Goal: Connect with others: Establish contact or relationships with other users

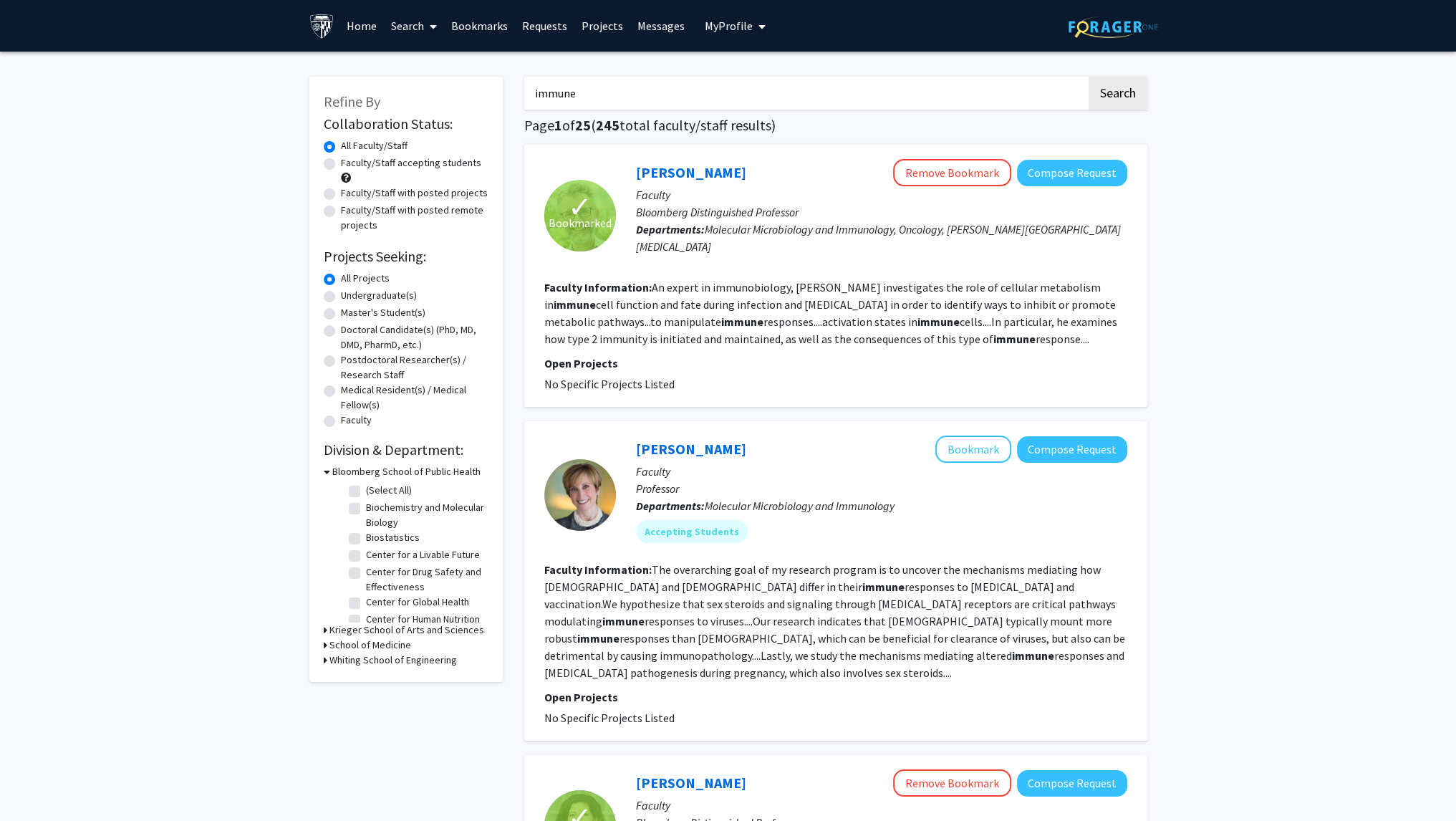
click at [544, 19] on link "Requests" at bounding box center [544, 25] width 59 height 50
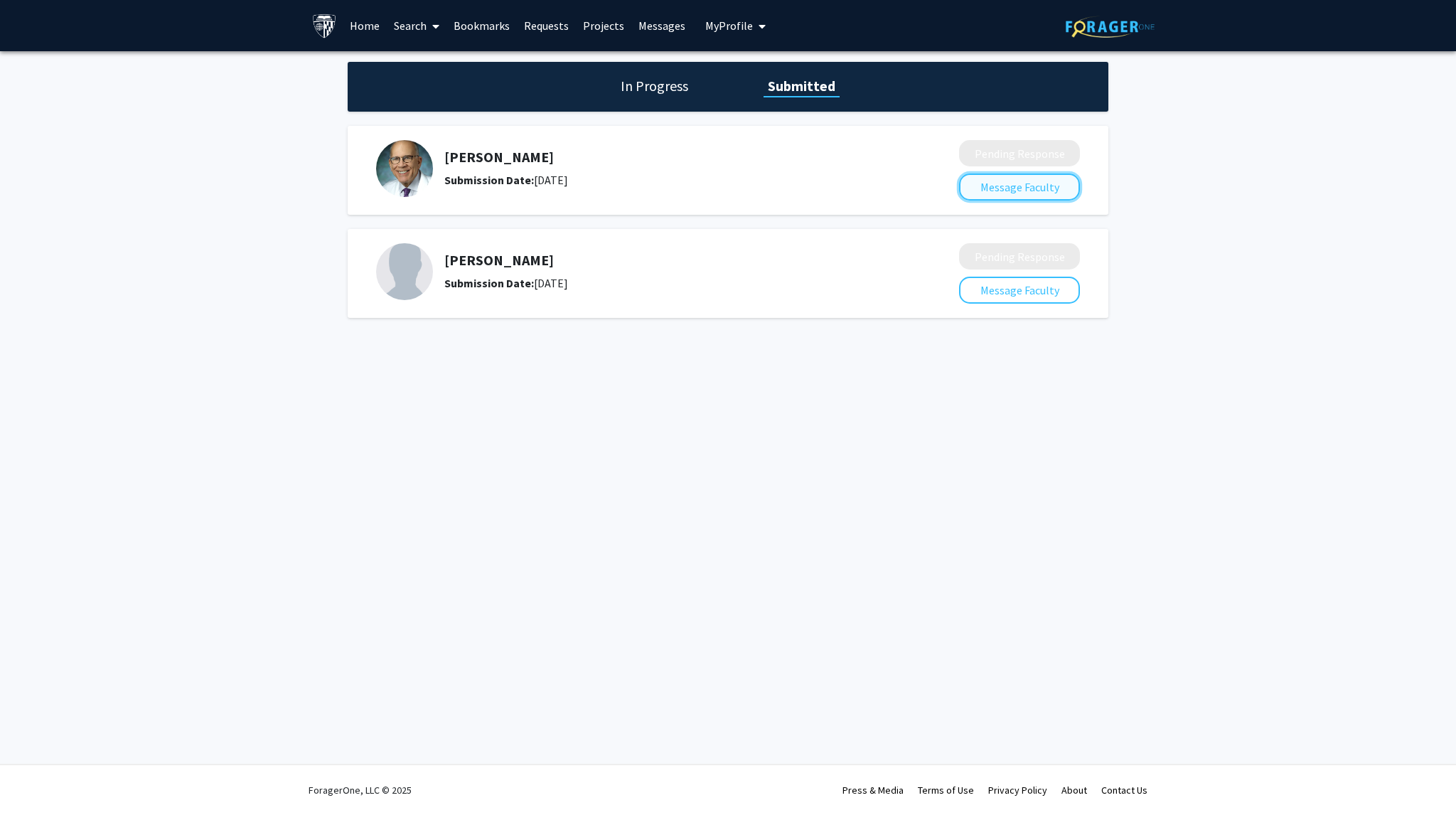
click at [1031, 199] on button "Message Faculty" at bounding box center [1019, 187] width 121 height 27
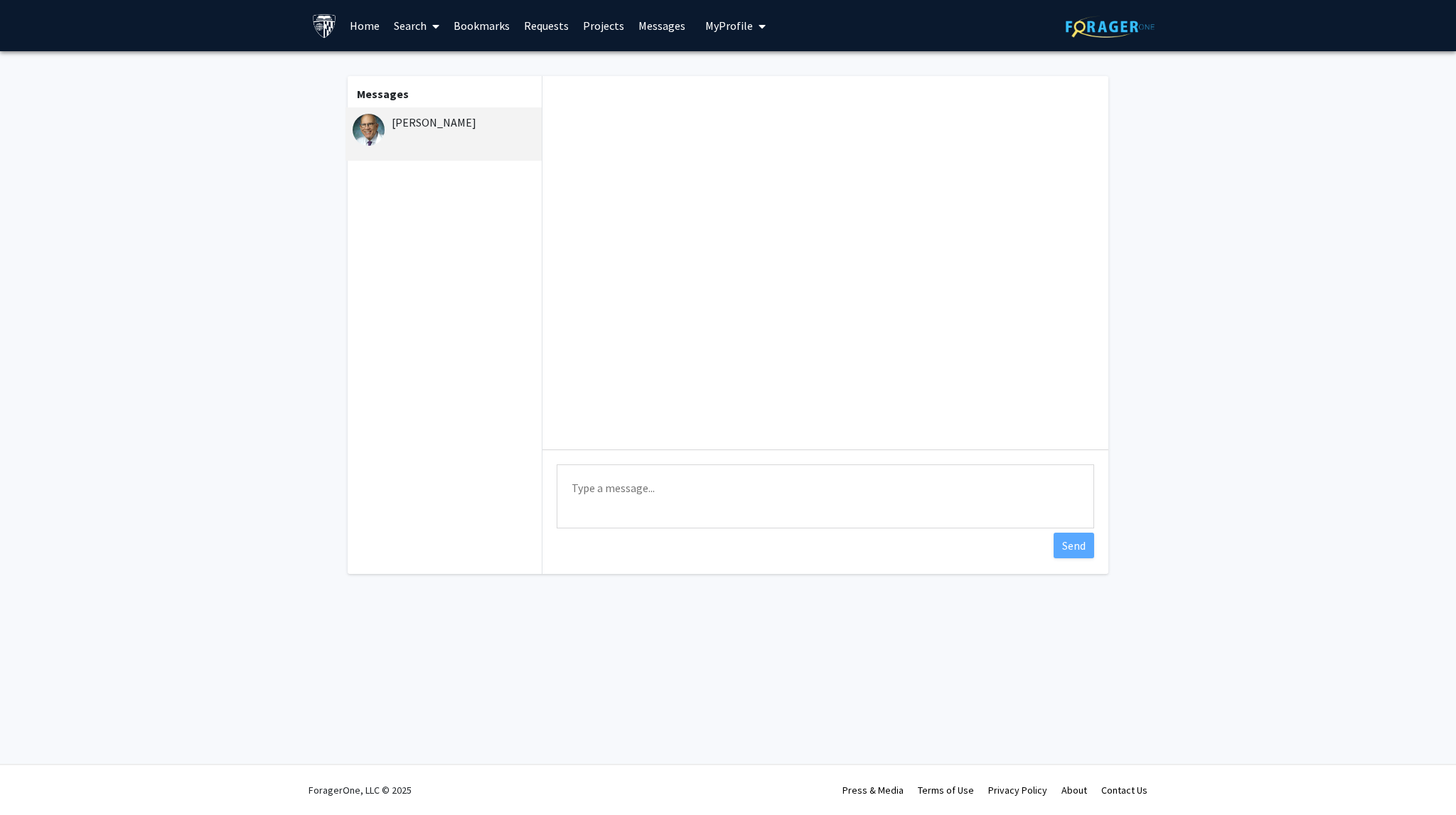
click at [363, 22] on link "Home" at bounding box center [365, 25] width 44 height 50
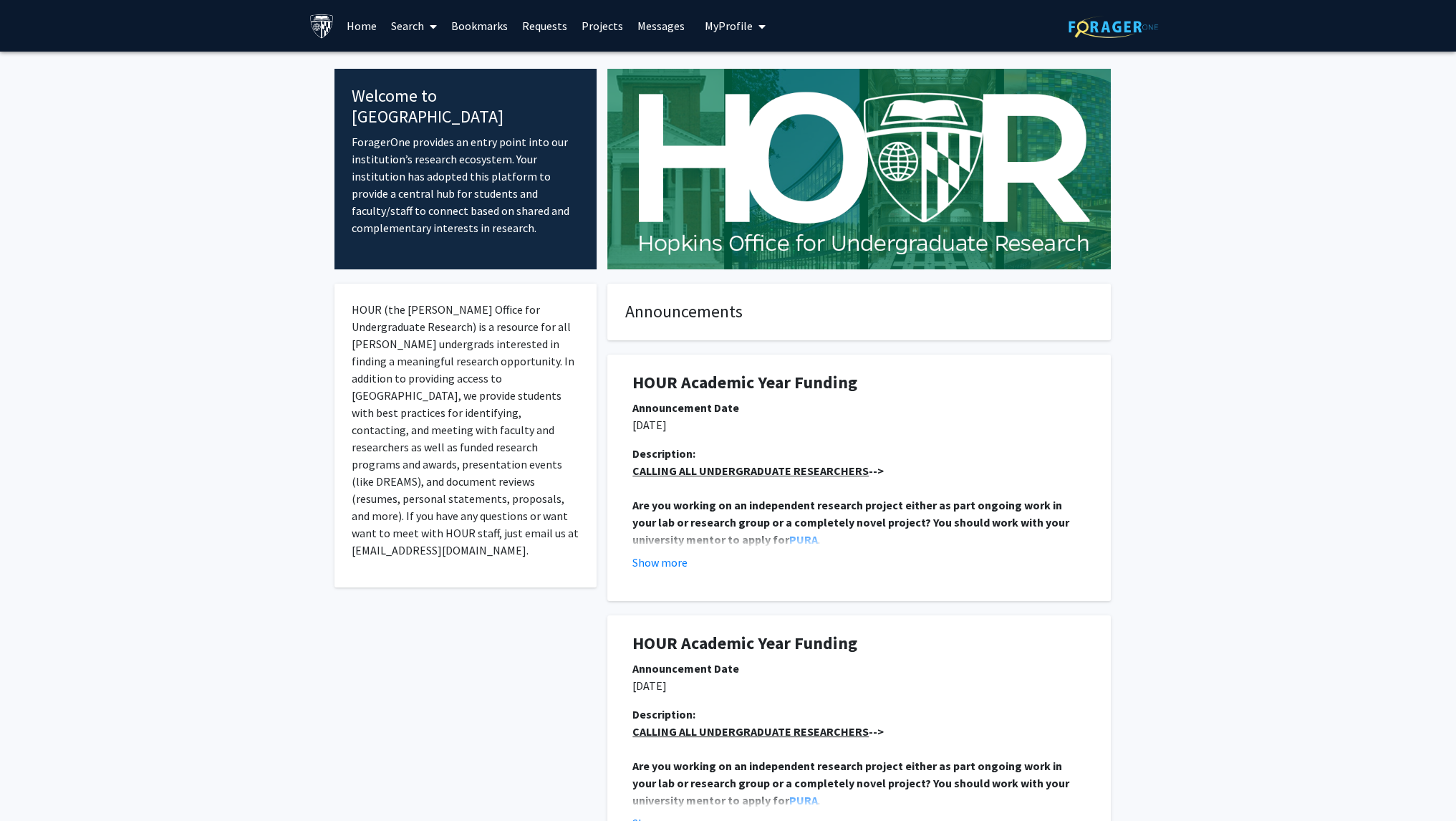
click at [543, 28] on link "Requests" at bounding box center [544, 25] width 59 height 50
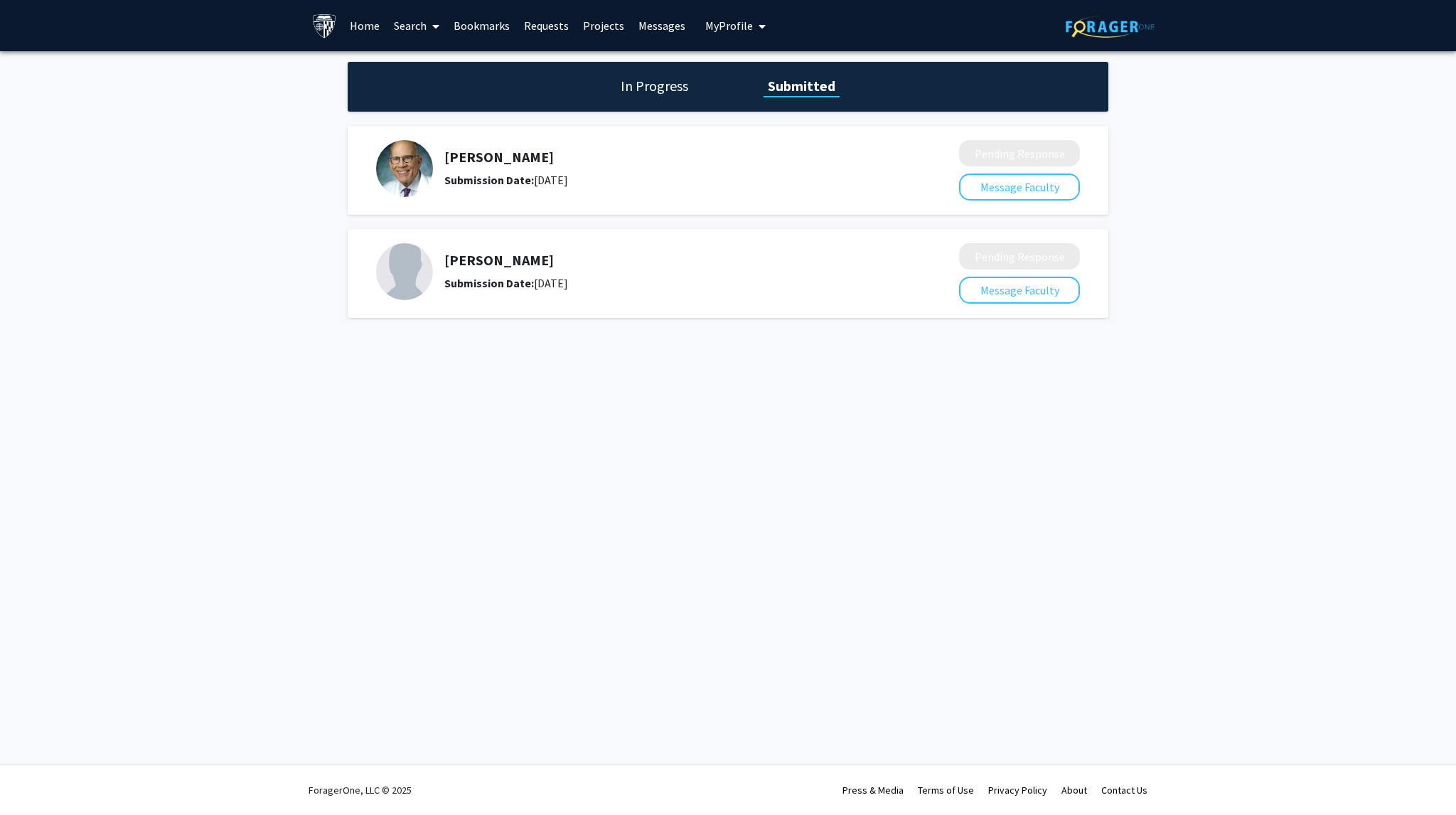
click at [656, 91] on h1 "In Progress" at bounding box center [654, 85] width 76 height 20
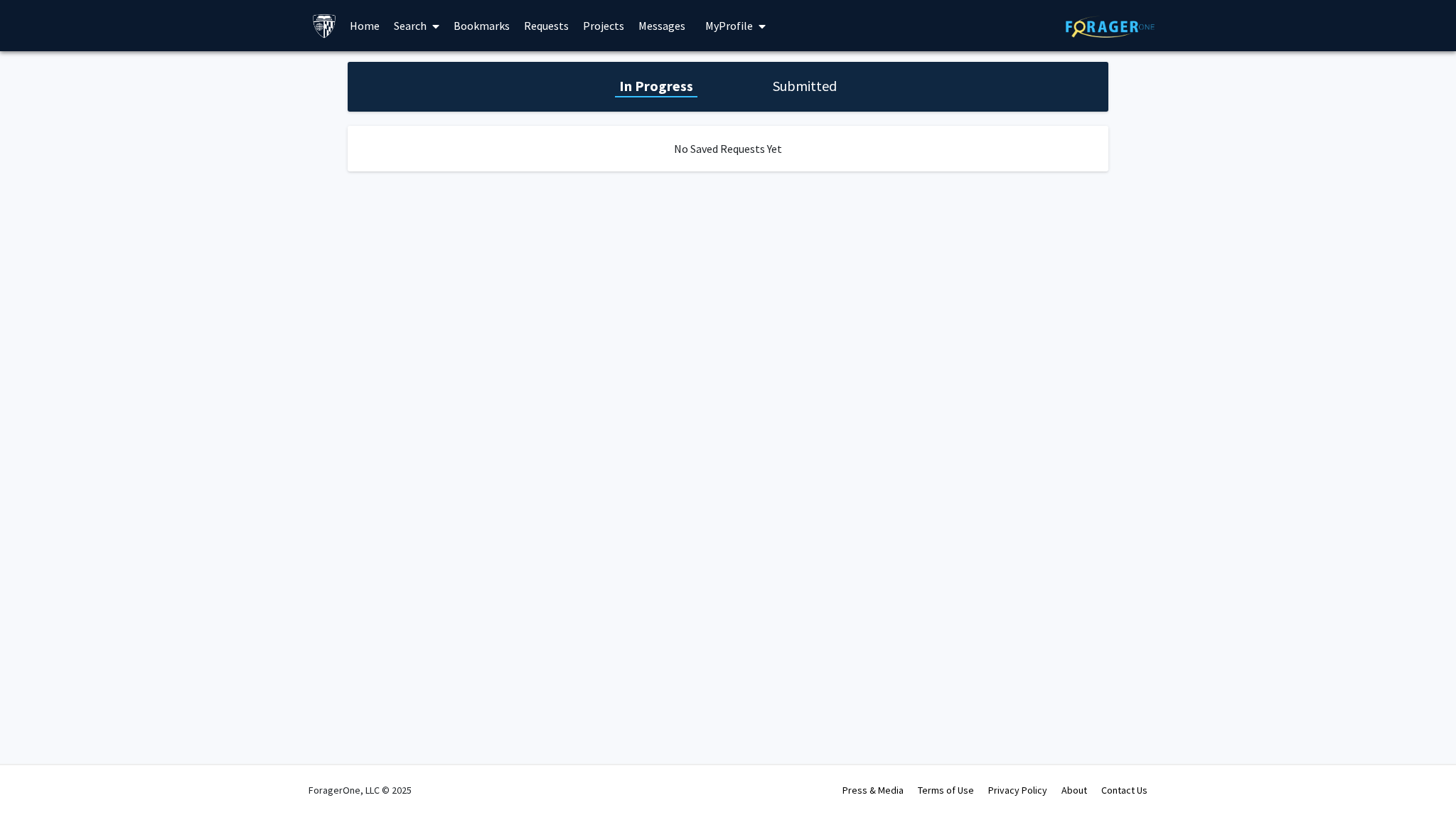
click at [491, 26] on link "Bookmarks" at bounding box center [481, 25] width 71 height 50
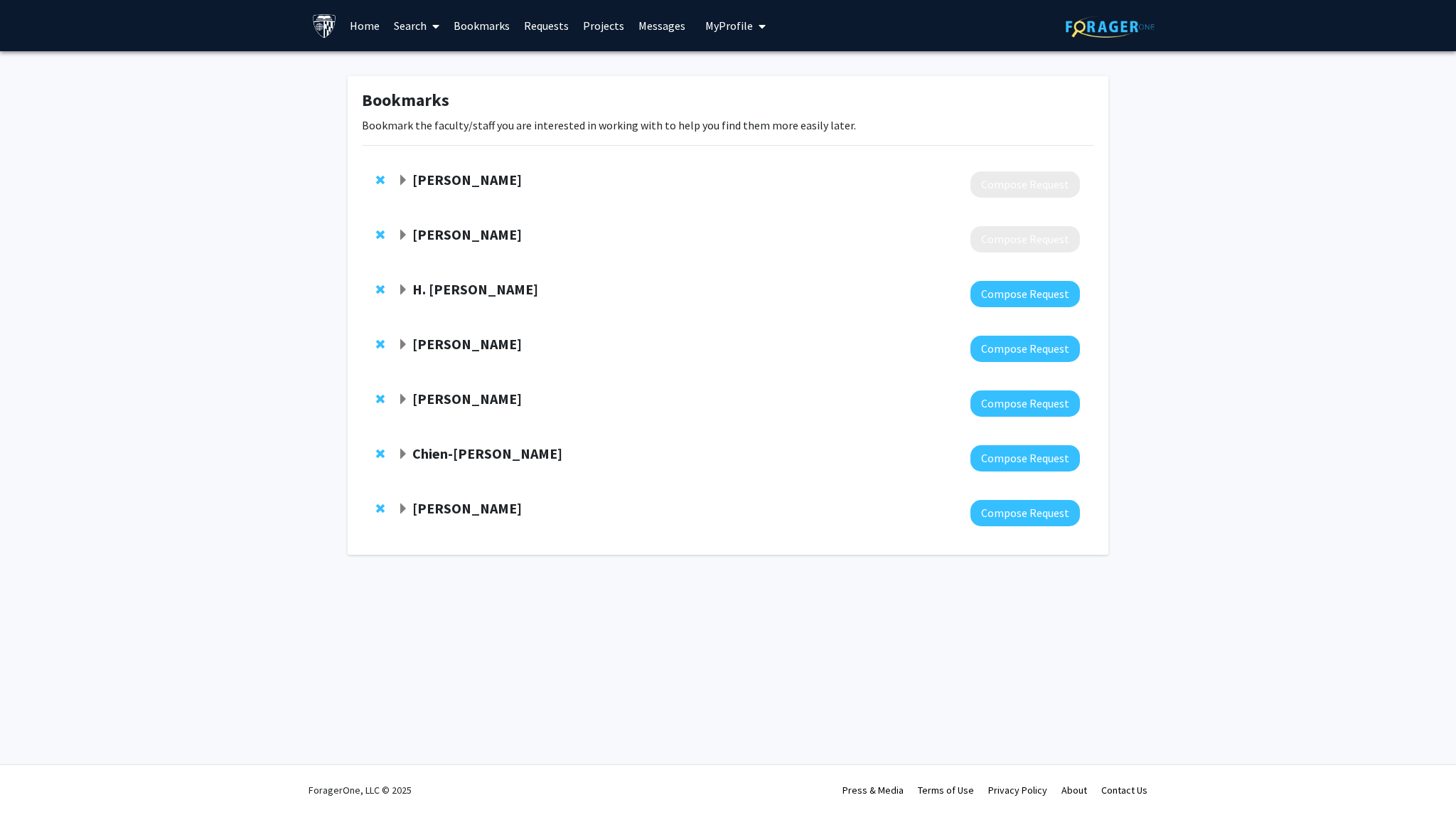
click at [408, 25] on link "Search" at bounding box center [417, 25] width 59 height 50
click at [449, 25] on link "Bookmarks" at bounding box center [481, 25] width 71 height 50
click at [469, 294] on strong "H. [PERSON_NAME]" at bounding box center [475, 289] width 126 height 18
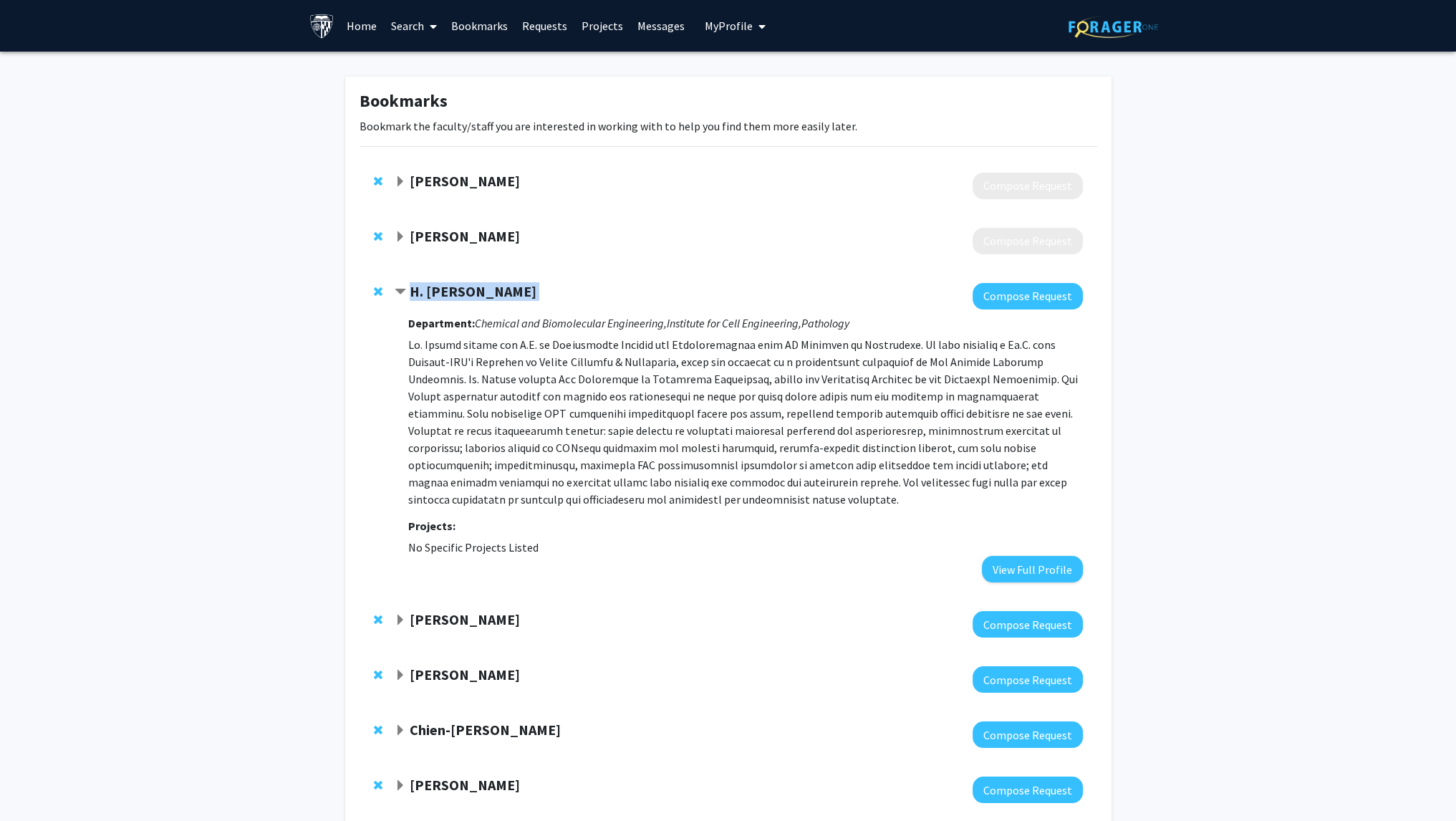
click at [472, 296] on strong "H. [PERSON_NAME]" at bounding box center [473, 291] width 127 height 18
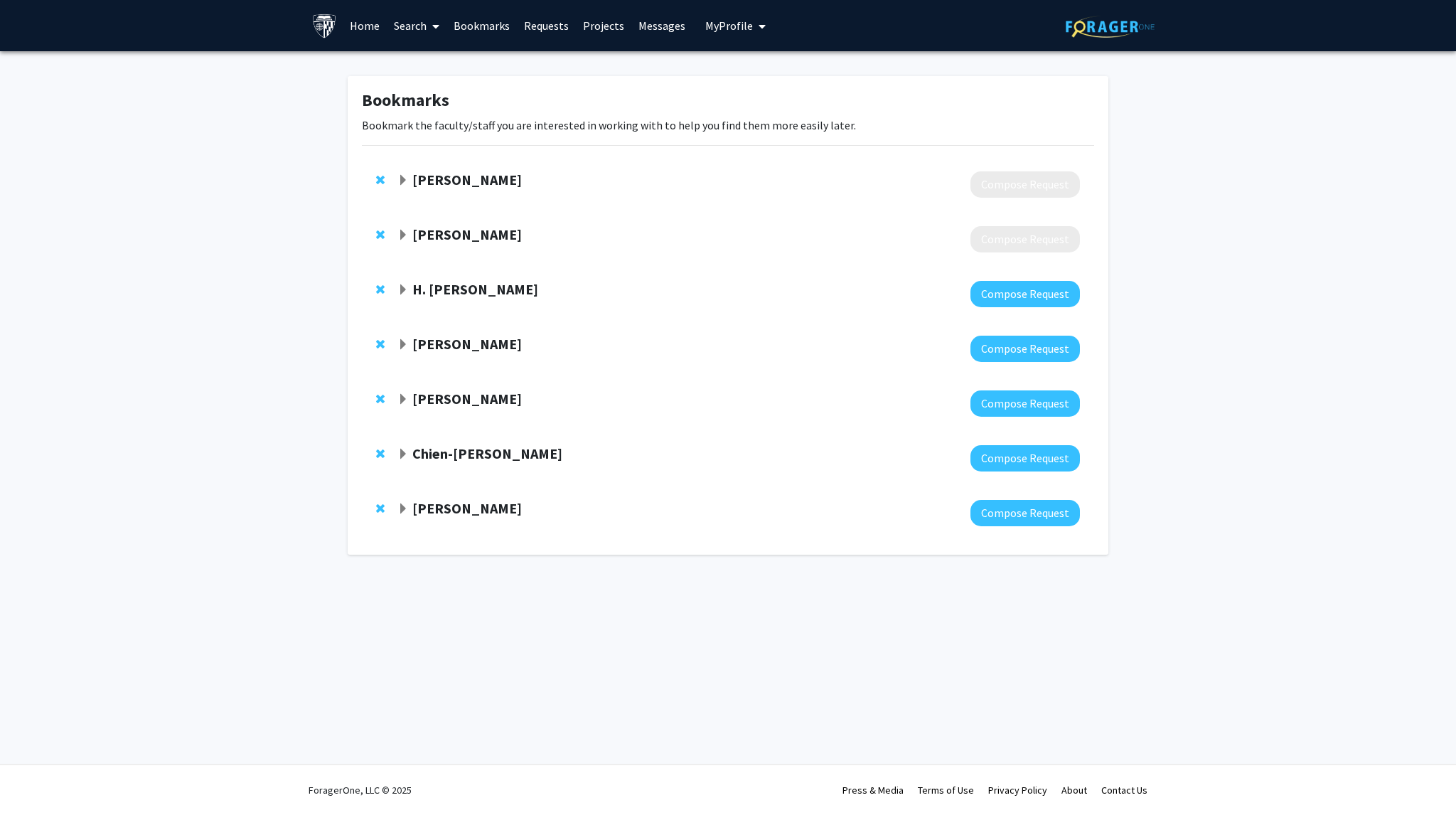
click at [500, 337] on strong "[PERSON_NAME]" at bounding box center [466, 344] width 109 height 18
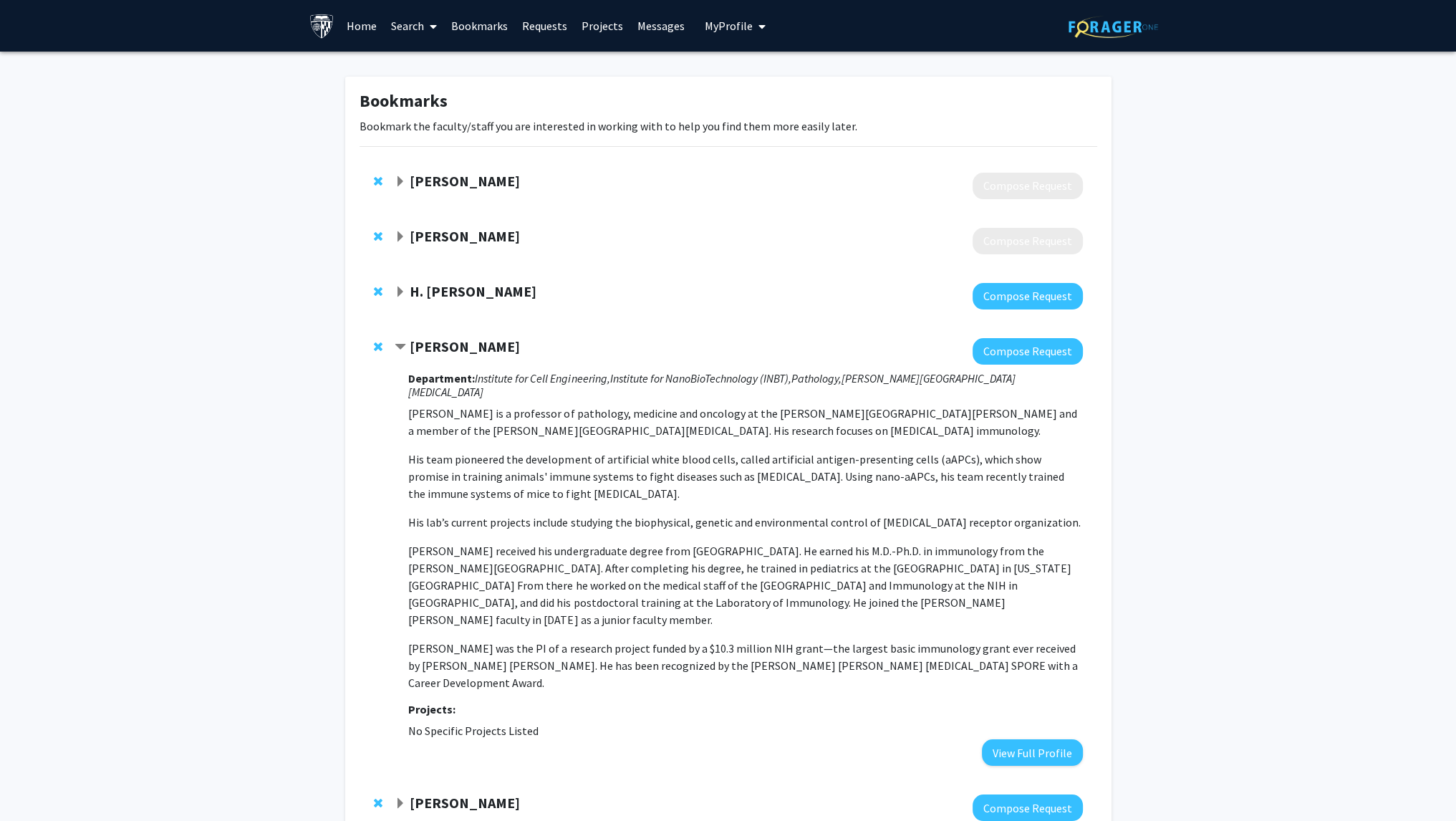
click at [510, 344] on strong "[PERSON_NAME]" at bounding box center [464, 346] width 110 height 18
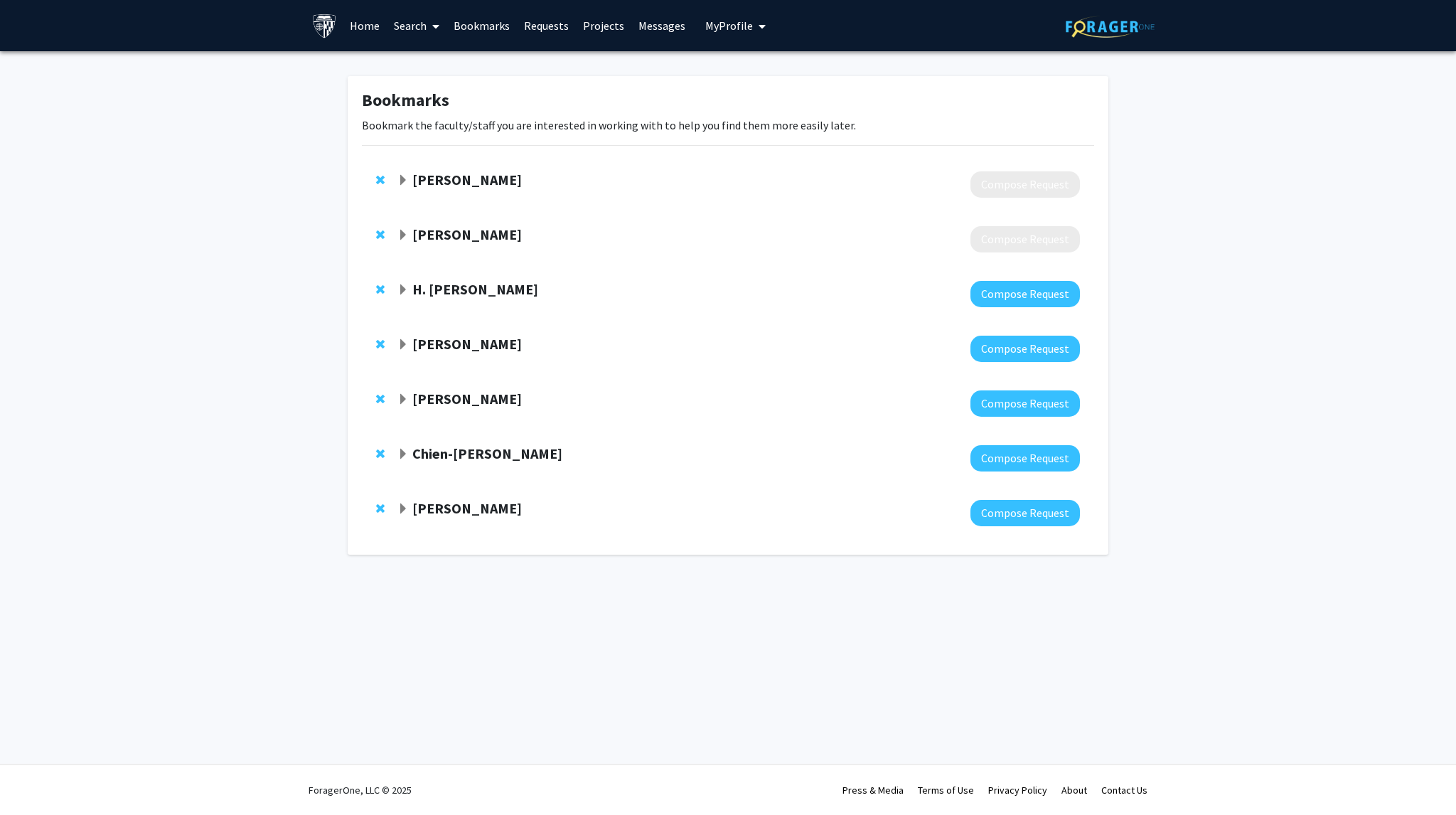
click at [458, 230] on strong "[PERSON_NAME]" at bounding box center [466, 235] width 109 height 18
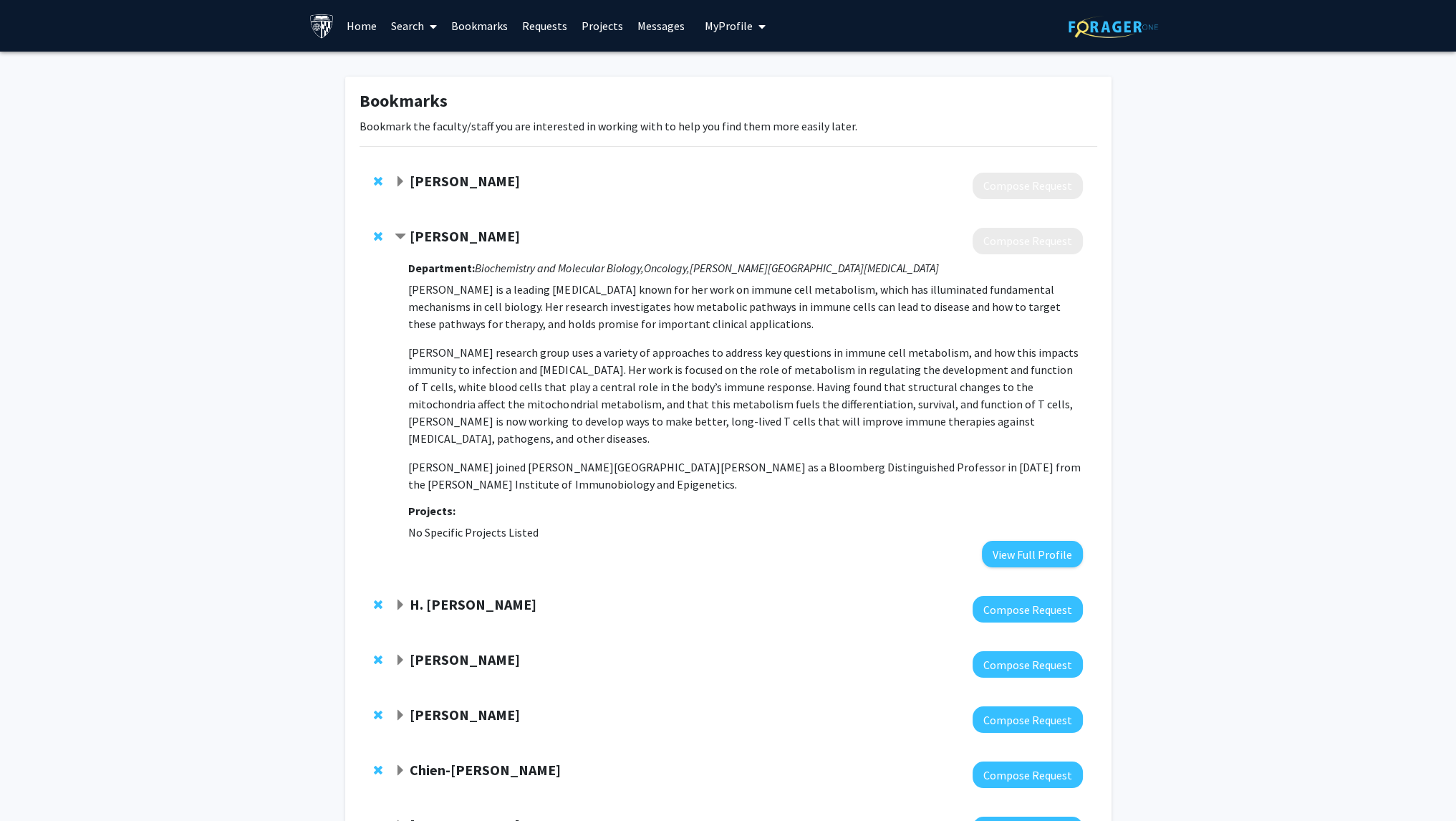
click at [438, 236] on strong "[PERSON_NAME]" at bounding box center [464, 236] width 110 height 18
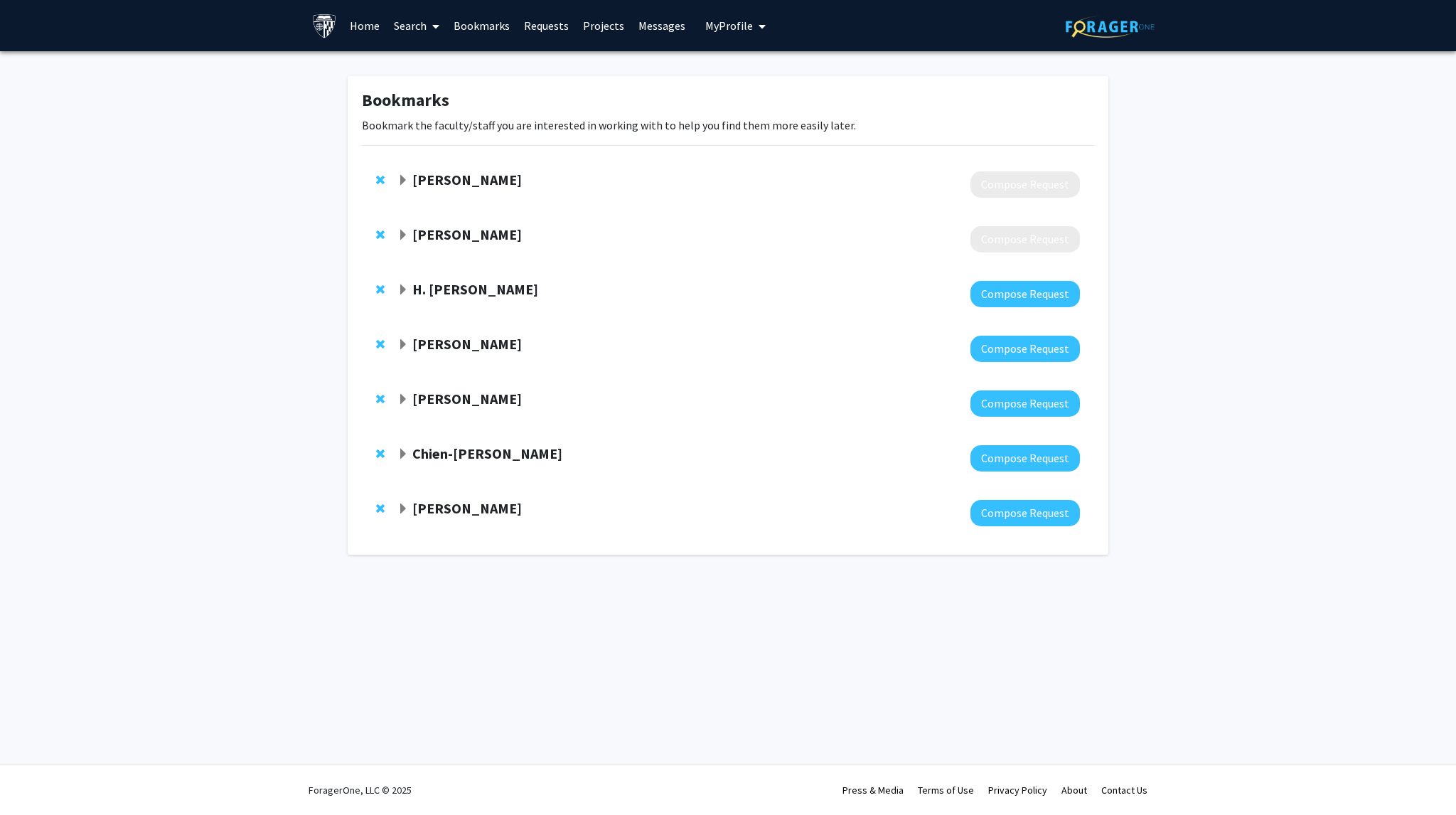
click at [472, 238] on strong "[PERSON_NAME]" at bounding box center [466, 235] width 109 height 18
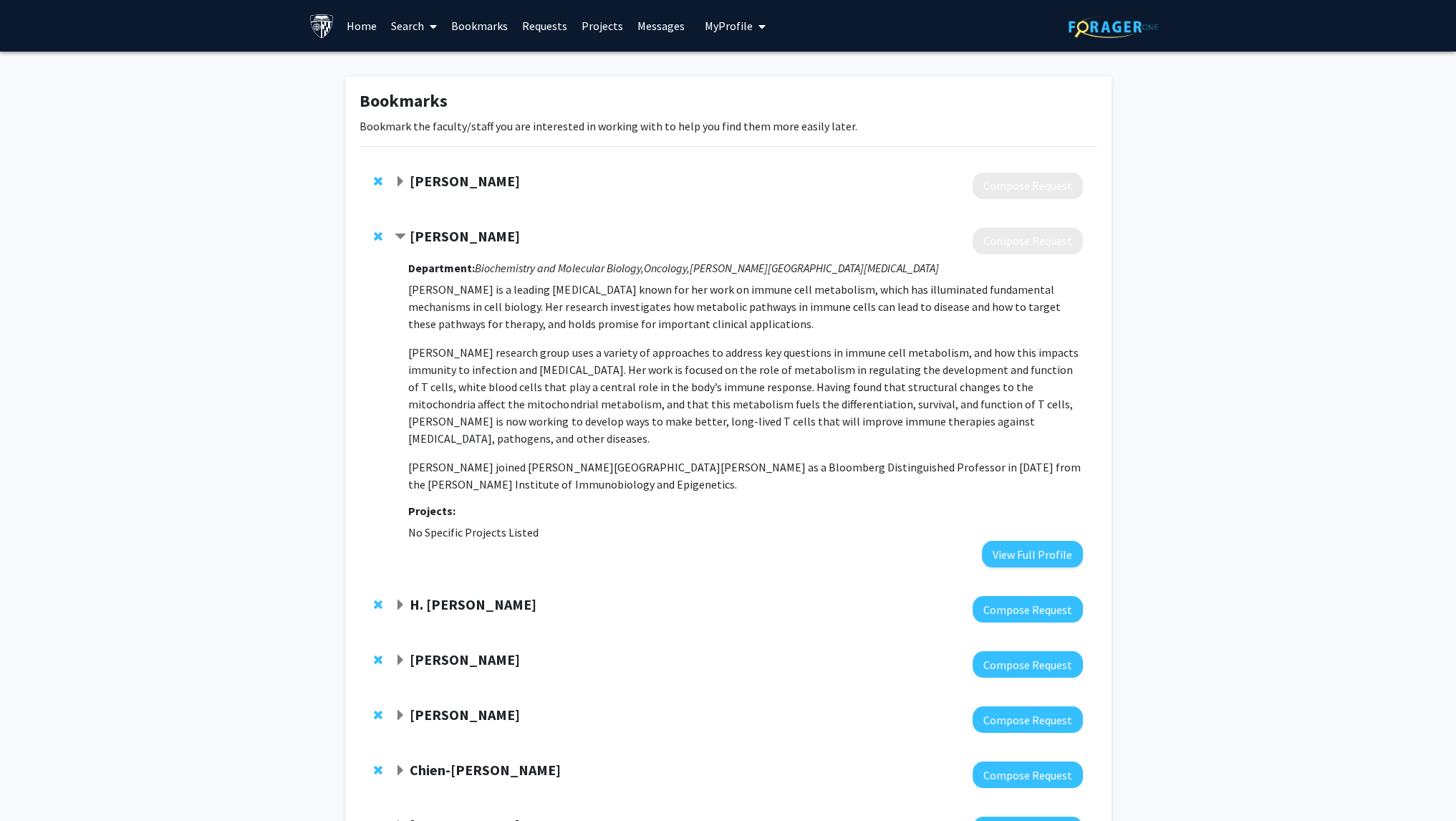
click at [382, 231] on div at bounding box center [381, 236] width 14 height 17
click at [377, 181] on span "Remove Edward Pearce from bookmarks" at bounding box center [378, 181] width 8 height 11
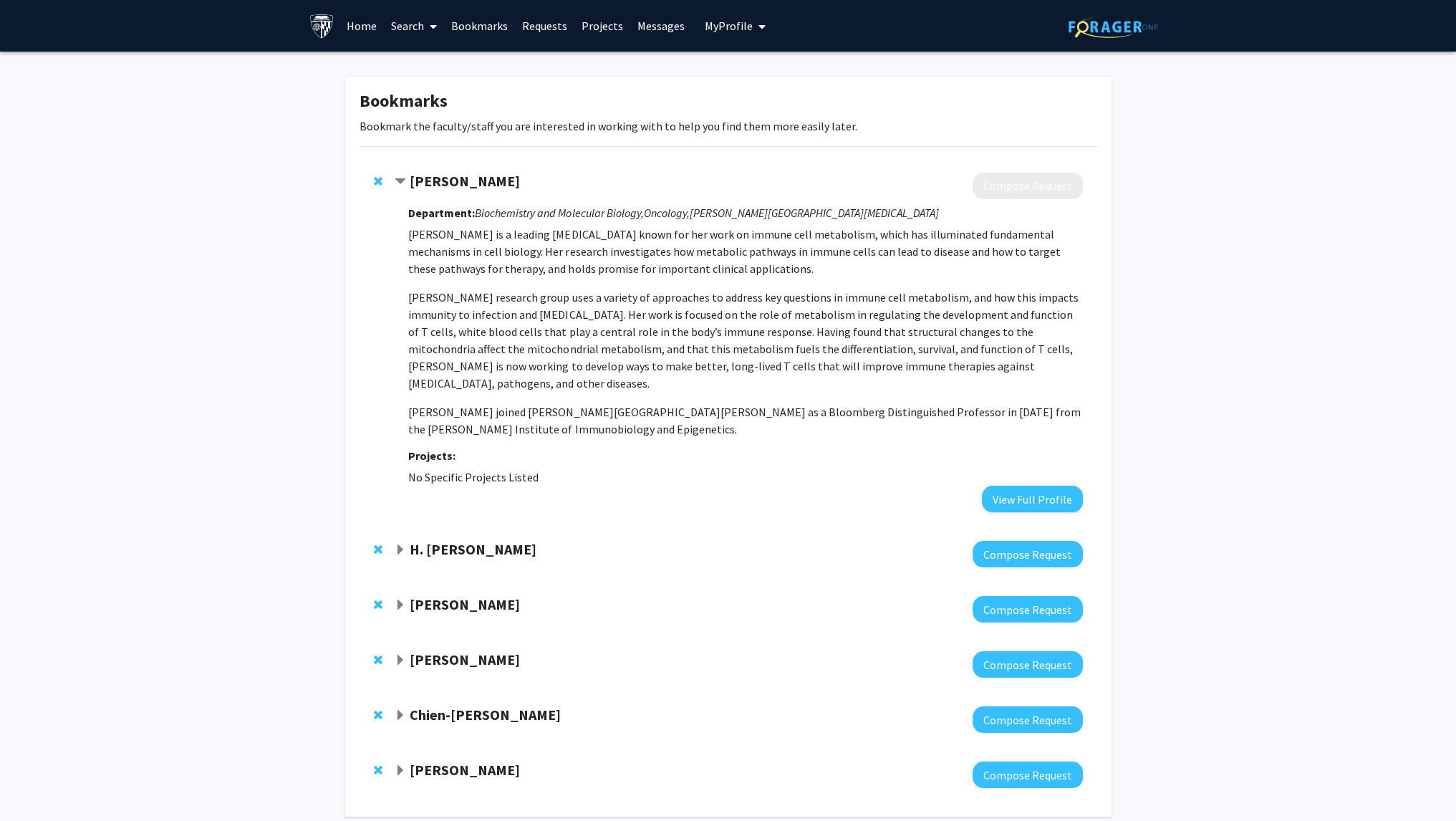
click at [380, 180] on span "Remove Erika Pearce from bookmarks" at bounding box center [378, 181] width 8 height 11
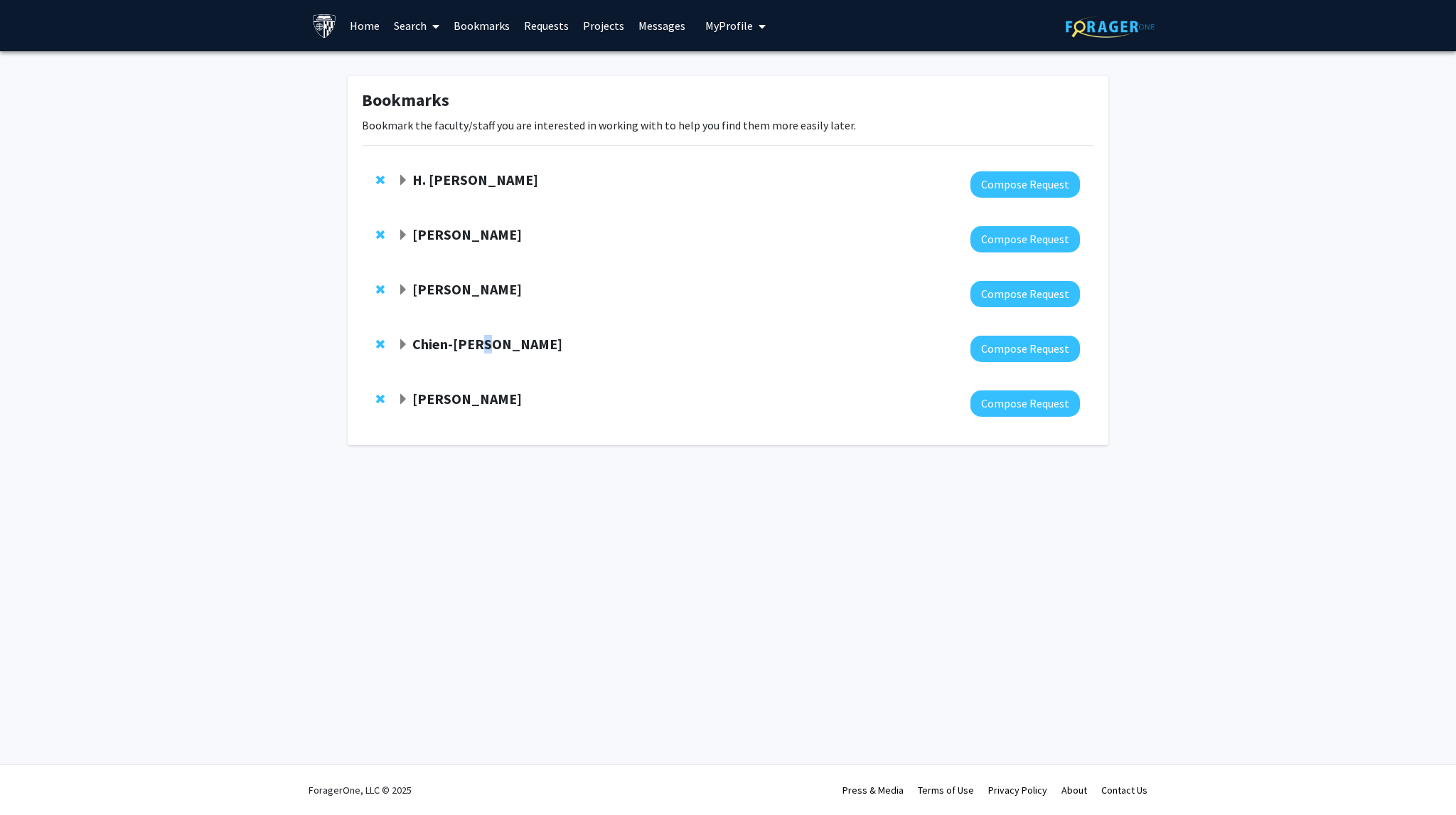
click at [484, 353] on div "Chien-[PERSON_NAME]" at bounding box center [551, 344] width 307 height 18
click at [483, 345] on strong "Chien-[PERSON_NAME]" at bounding box center [487, 344] width 150 height 18
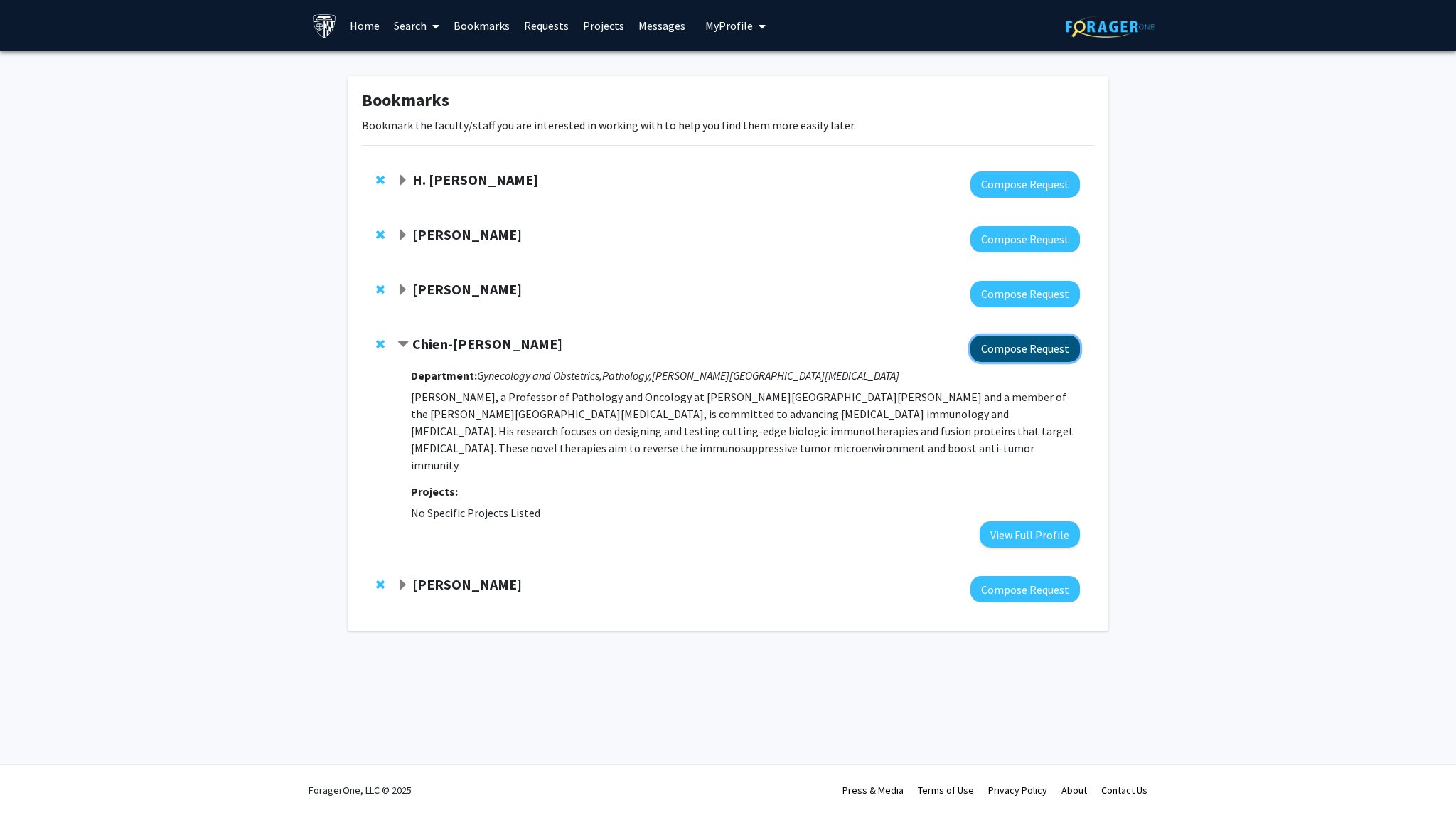
click at [1068, 355] on button "Compose Request" at bounding box center [1025, 348] width 109 height 26
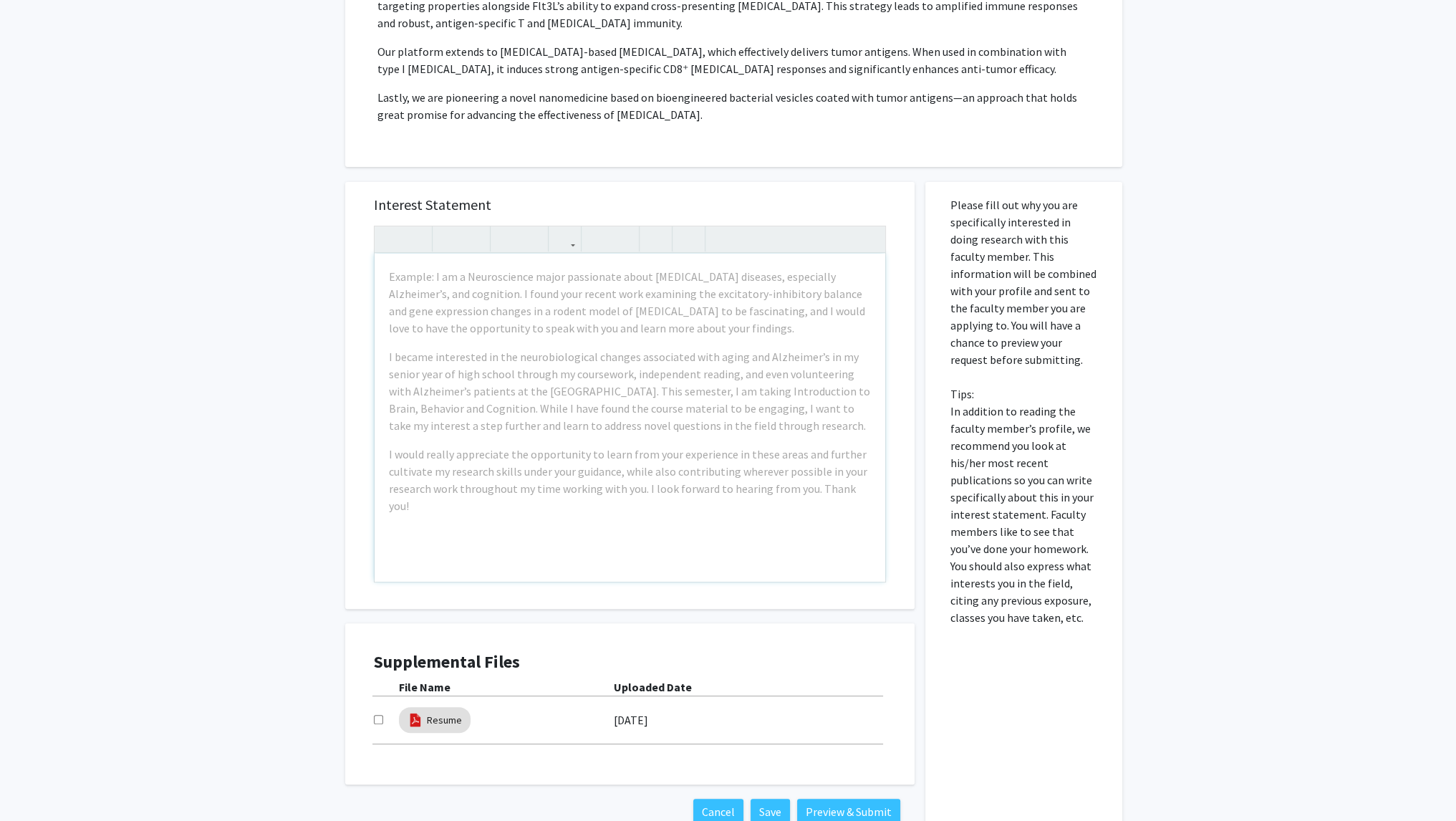
scroll to position [499, 0]
